Goal: Information Seeking & Learning: Learn about a topic

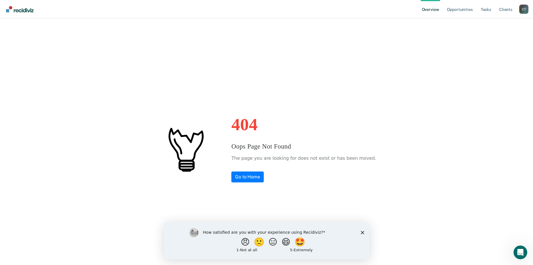
click at [363, 232] on polygon "Close survey" at bounding box center [362, 232] width 3 height 3
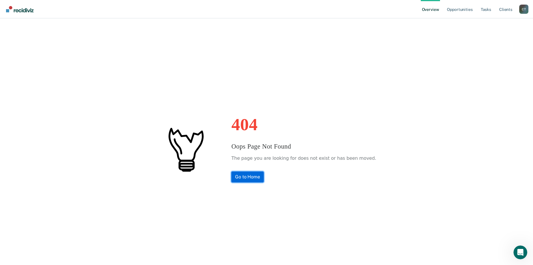
click at [261, 179] on link "Go to Home" at bounding box center [248, 177] width 32 height 11
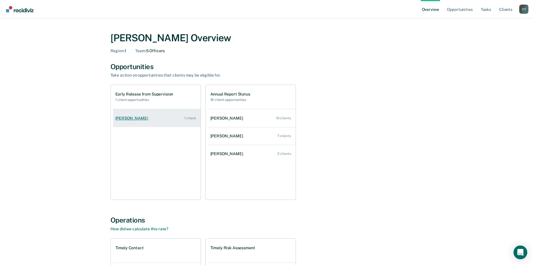
click at [129, 118] on div "Viola King" at bounding box center [132, 118] width 35 height 5
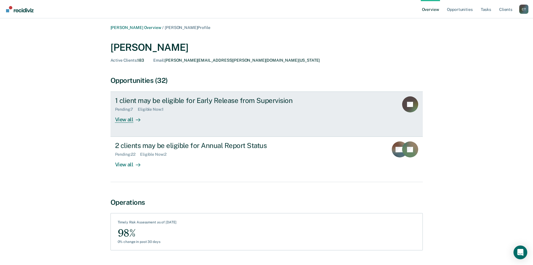
click at [137, 119] on icon at bounding box center [138, 120] width 5 height 5
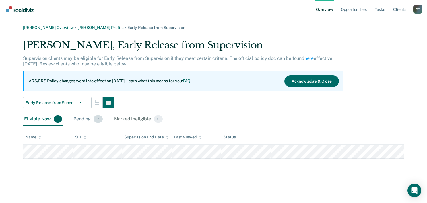
click at [84, 118] on div "Pending 7" at bounding box center [87, 119] width 31 height 13
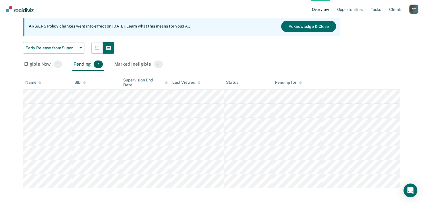
scroll to position [58, 0]
